Goal: Information Seeking & Learning: Learn about a topic

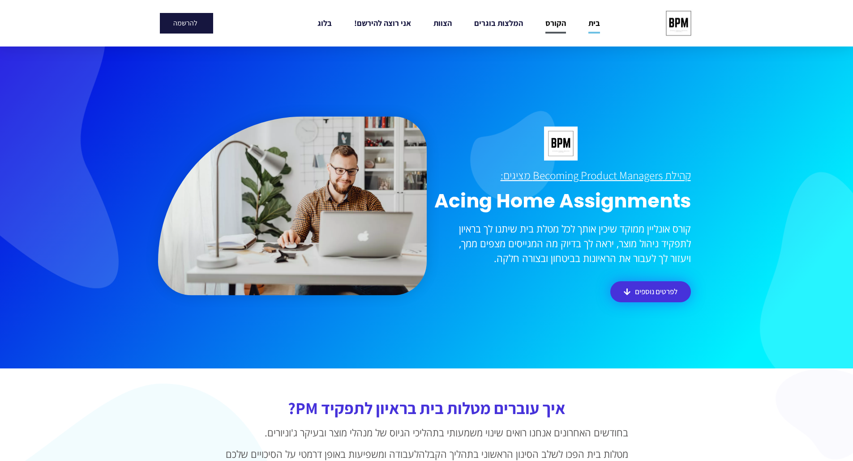
click at [555, 20] on link "הקורס" at bounding box center [555, 23] width 21 height 21
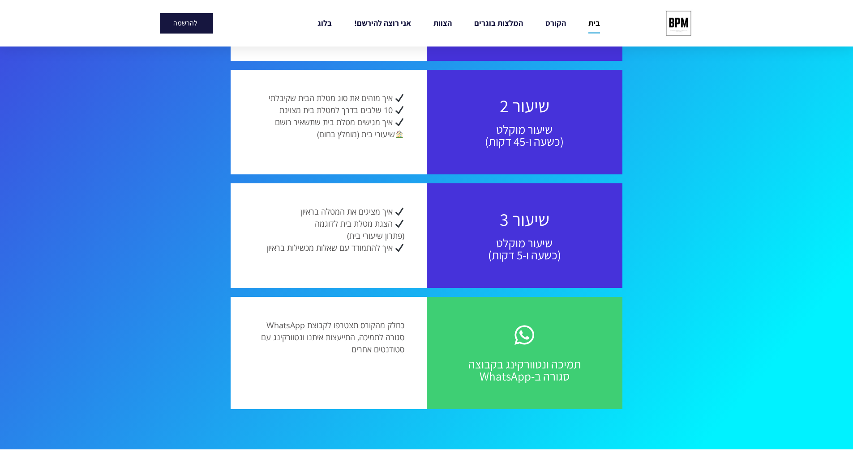
scroll to position [851, 0]
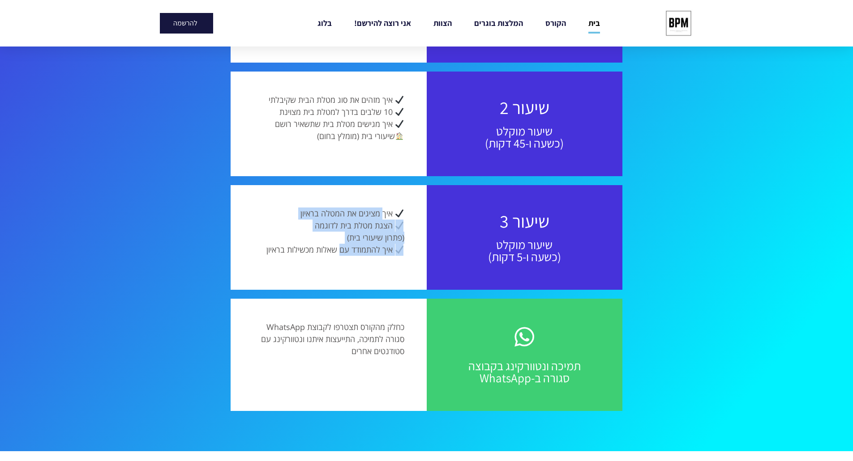
drag, startPoint x: 383, startPoint y: 216, endPoint x: 339, endPoint y: 253, distance: 57.8
click at [339, 253] on p "איך מציגים את המטלה בראיון הצגת מטלת בית לדוגמה (פתרון שיעורי בית) איך להתמודד …" at bounding box center [328, 232] width 151 height 48
click at [338, 253] on span "איך להתמודד עם שאלות מכשילות בראיון" at bounding box center [329, 249] width 126 height 11
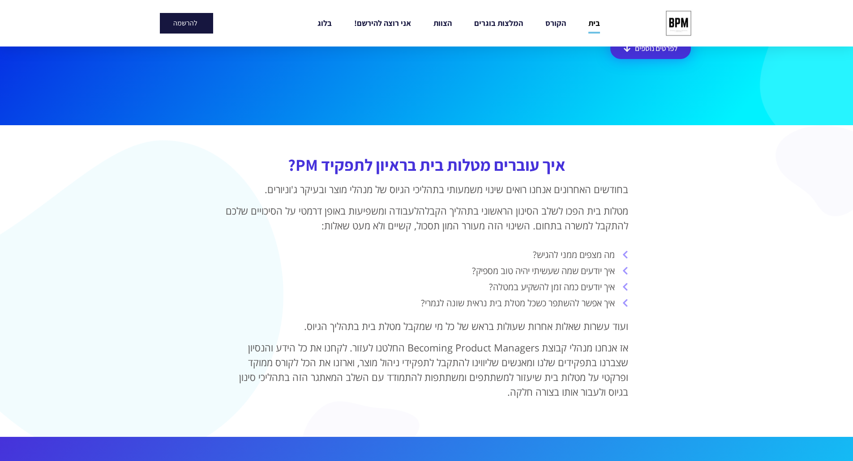
scroll to position [135, 0]
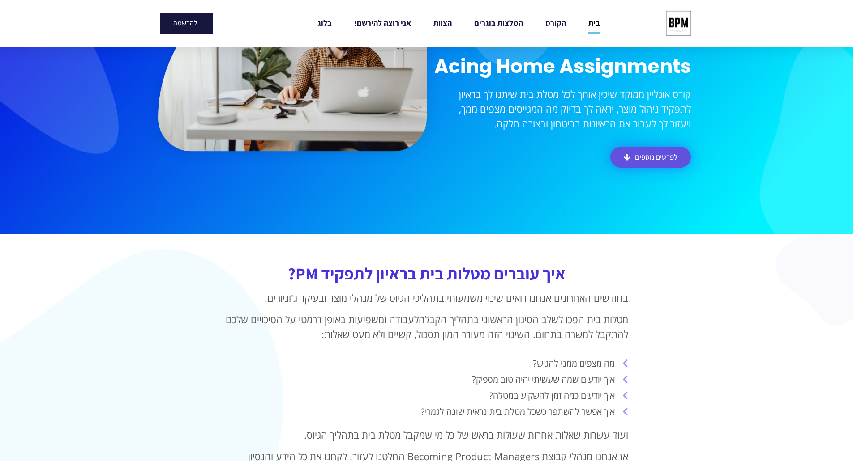
click at [649, 155] on span "לפרטים נוספים" at bounding box center [656, 158] width 43 height 8
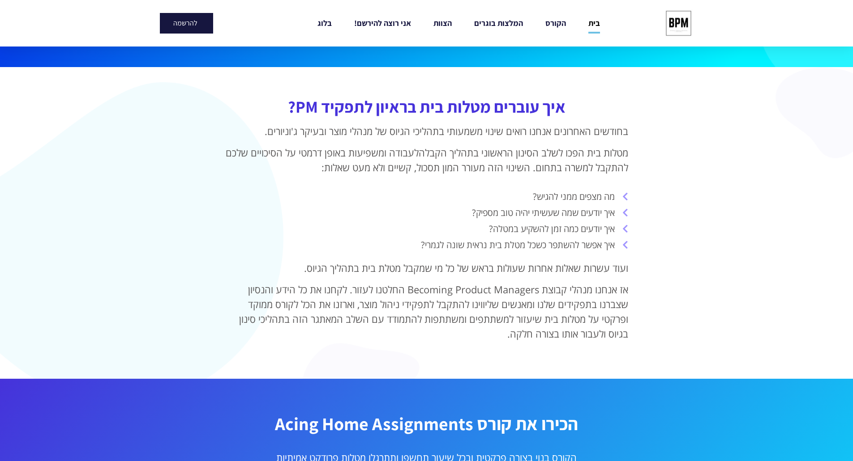
scroll to position [400, 0]
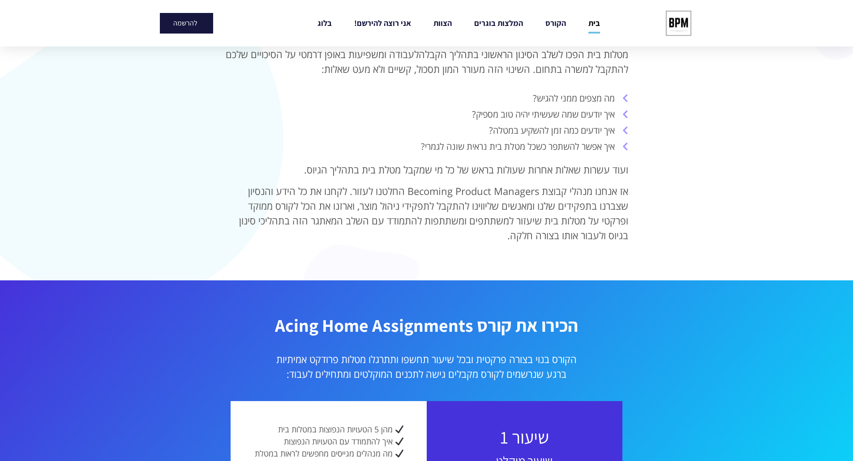
click at [572, 96] on span "מה מצפים ממני להגיש?" at bounding box center [575, 98] width 84 height 13
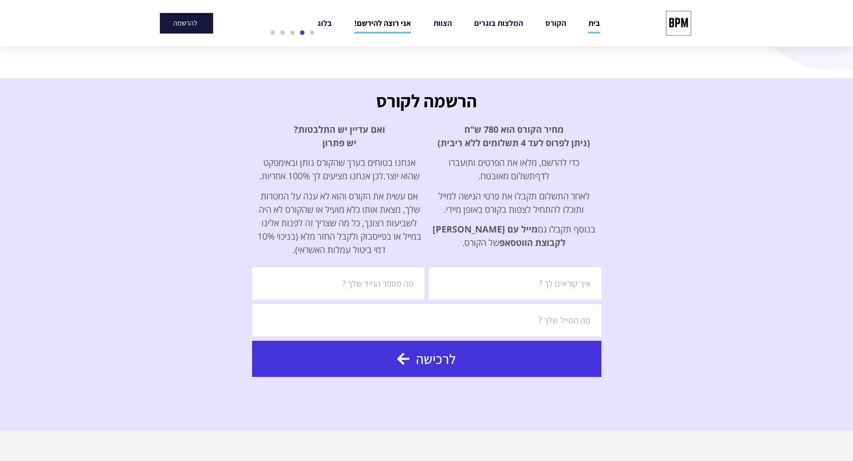
scroll to position [1564, 0]
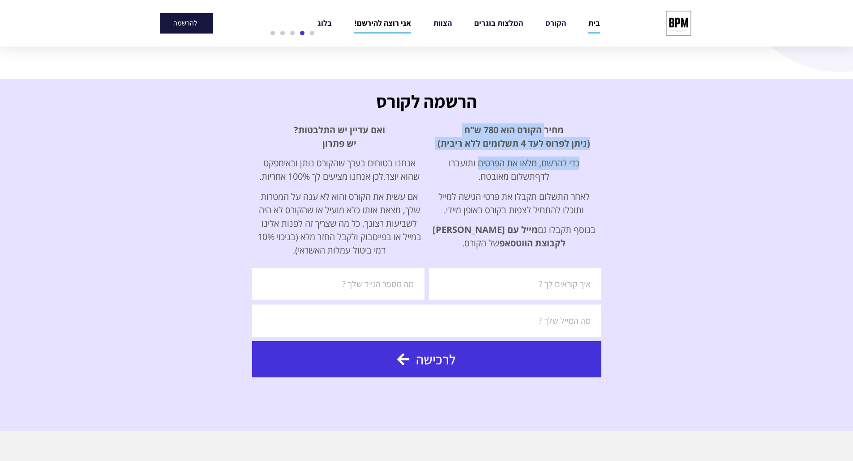
drag, startPoint x: 545, startPoint y: 128, endPoint x: 478, endPoint y: 158, distance: 72.8
click at [478, 158] on div "מחיר הקורס הוא 780 ש"ח (ניתן לפרוס לעד 4 תשלומים ללא ריבית) כדי להרשם, מלאו את …" at bounding box center [514, 187] width 166 height 127
click at [478, 158] on p "כדי להרשם, מלאו את הפרטים ותועברו לדף תשלום מאובטח." at bounding box center [514, 170] width 166 height 27
